Goal: Task Accomplishment & Management: Use online tool/utility

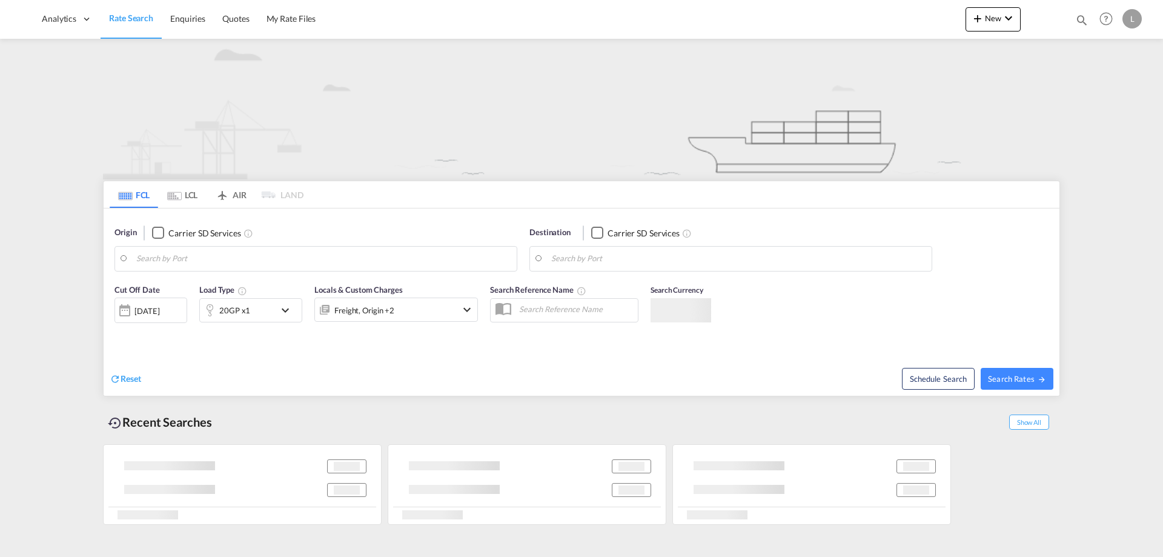
type input "[GEOGRAPHIC_DATA], [GEOGRAPHIC_DATA]"
type input "Fos-[GEOGRAPHIC_DATA], [GEOGRAPHIC_DATA]"
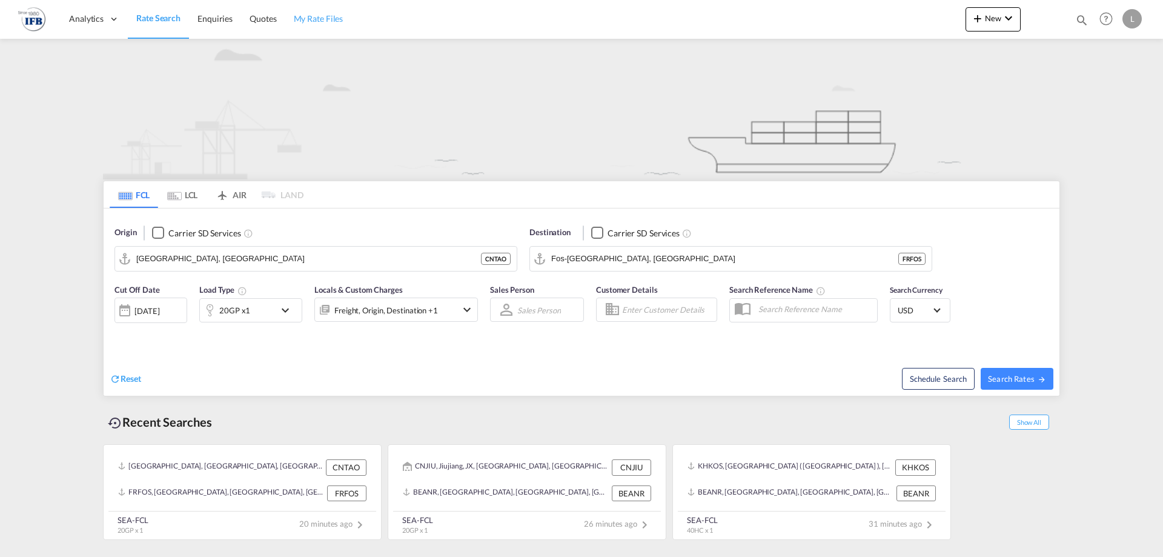
click at [320, 21] on span "My Rate Files" at bounding box center [319, 18] width 50 height 10
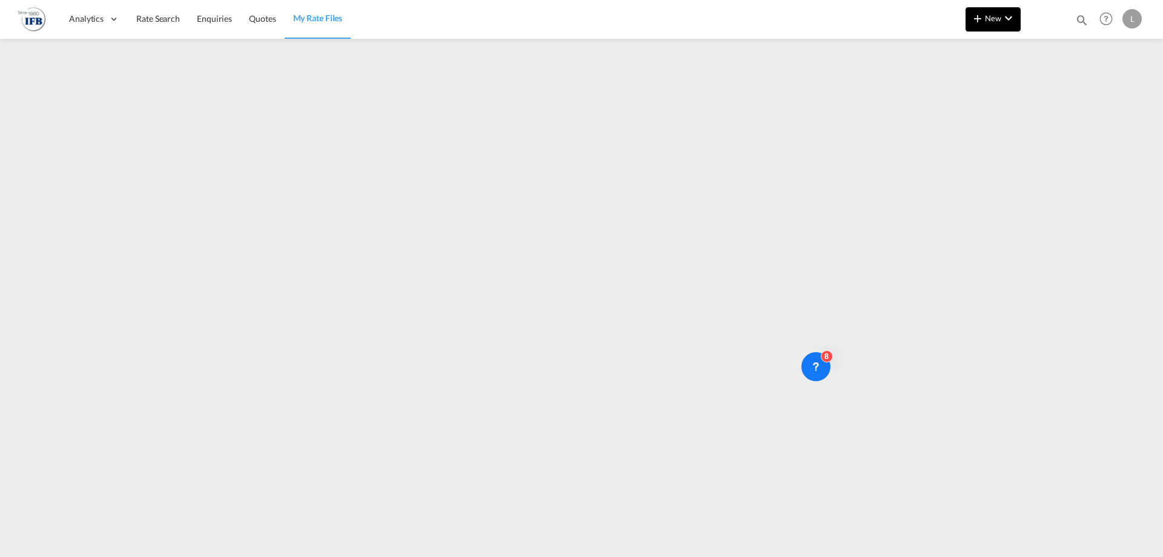
click at [986, 19] on span "New" at bounding box center [992, 18] width 45 height 10
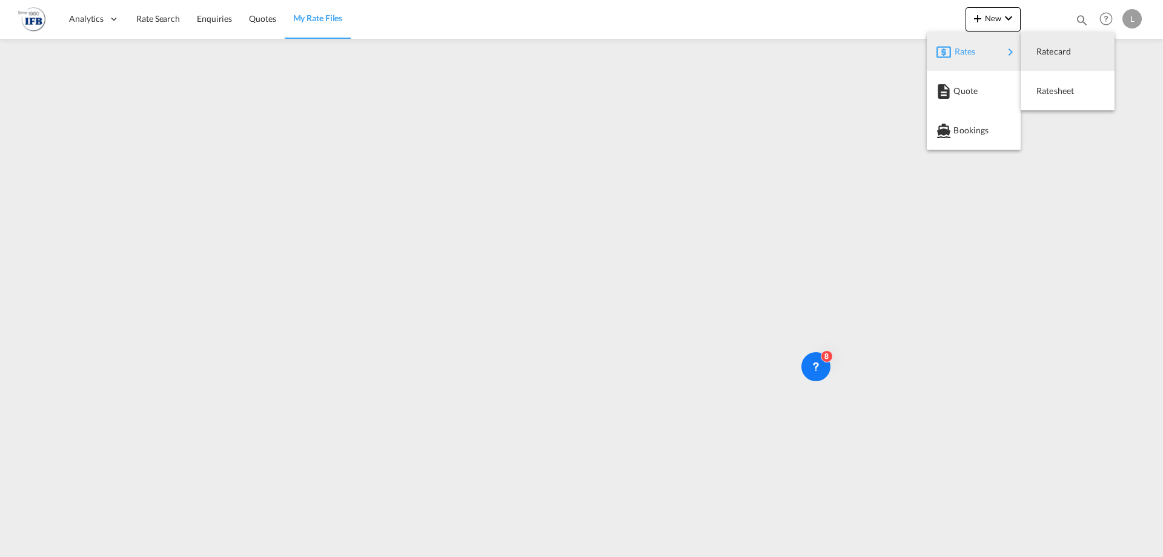
click at [589, 99] on md-backdrop at bounding box center [581, 278] width 1163 height 557
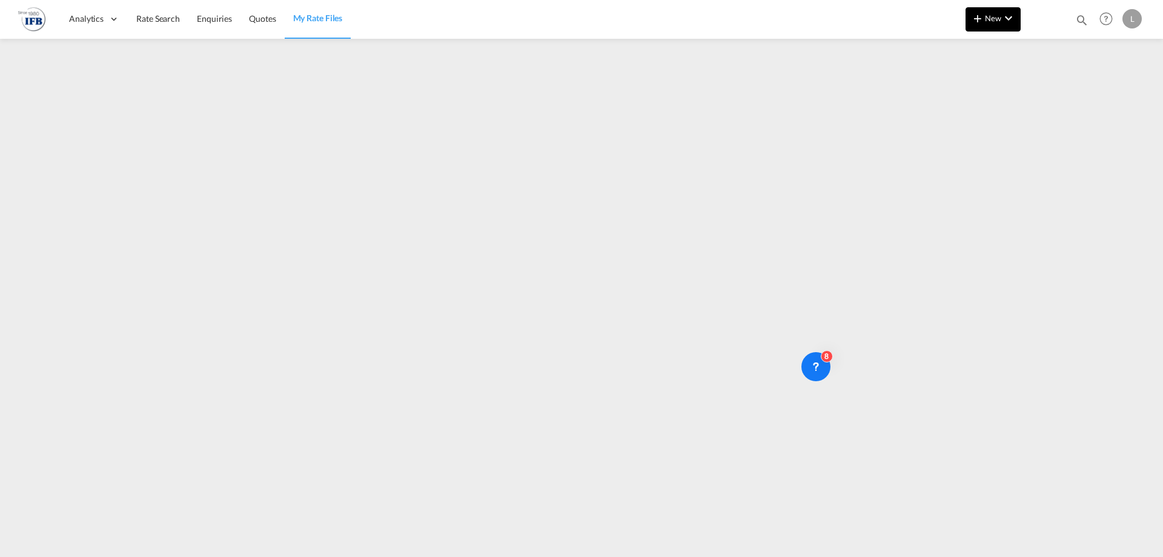
click at [982, 22] on md-icon "icon-plus 400-fg" at bounding box center [977, 18] width 15 height 15
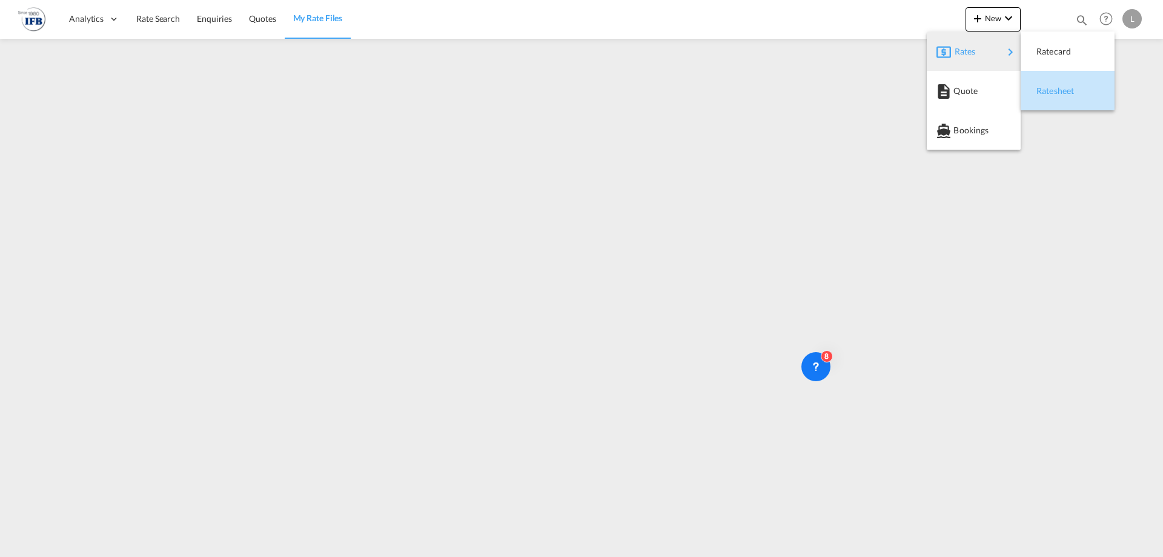
click at [1065, 82] on div "Ratesheet" at bounding box center [1058, 91] width 45 height 30
